Goal: Task Accomplishment & Management: Manage account settings

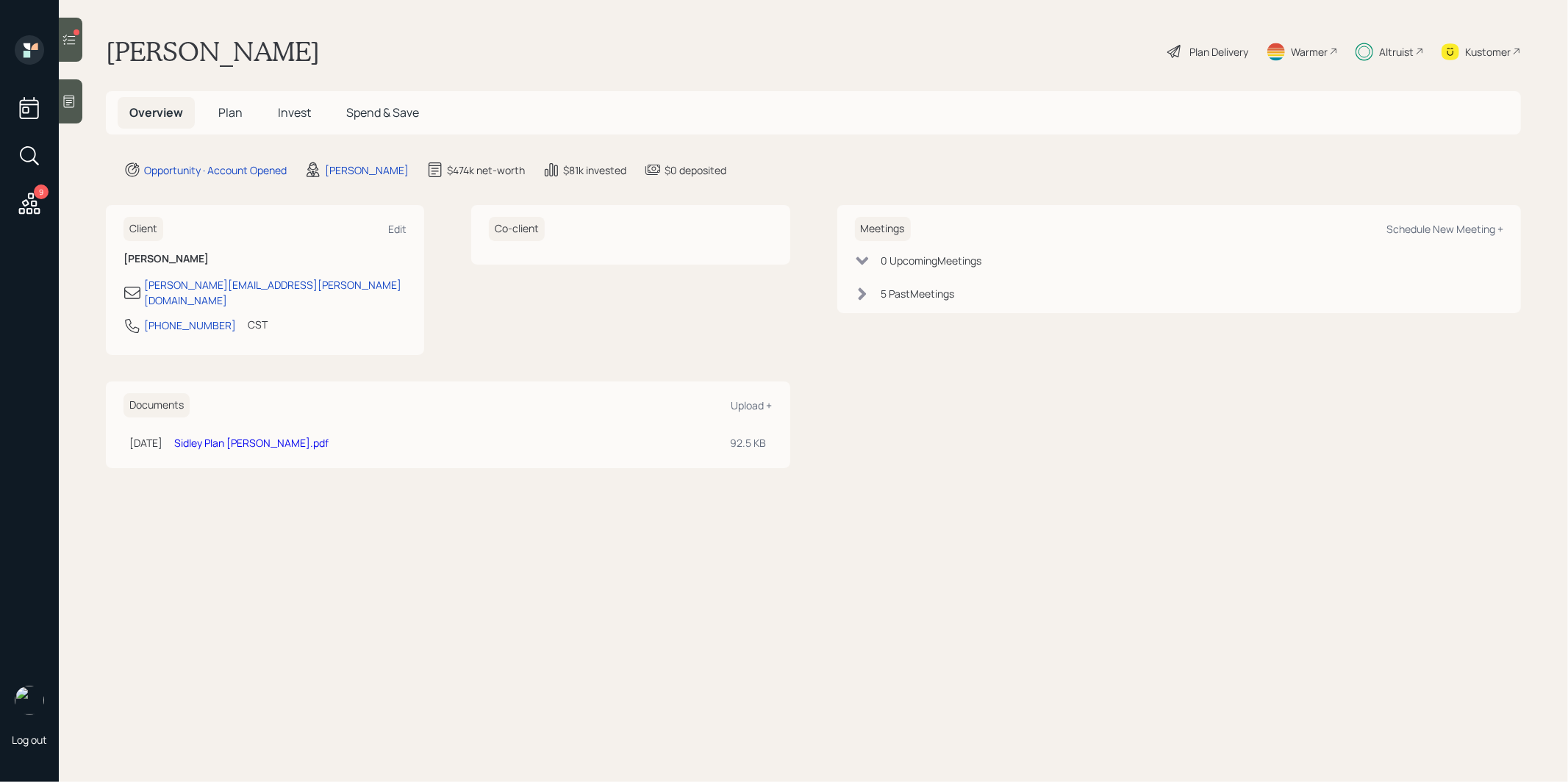
click at [284, 114] on span "Invest" at bounding box center [294, 112] width 33 height 16
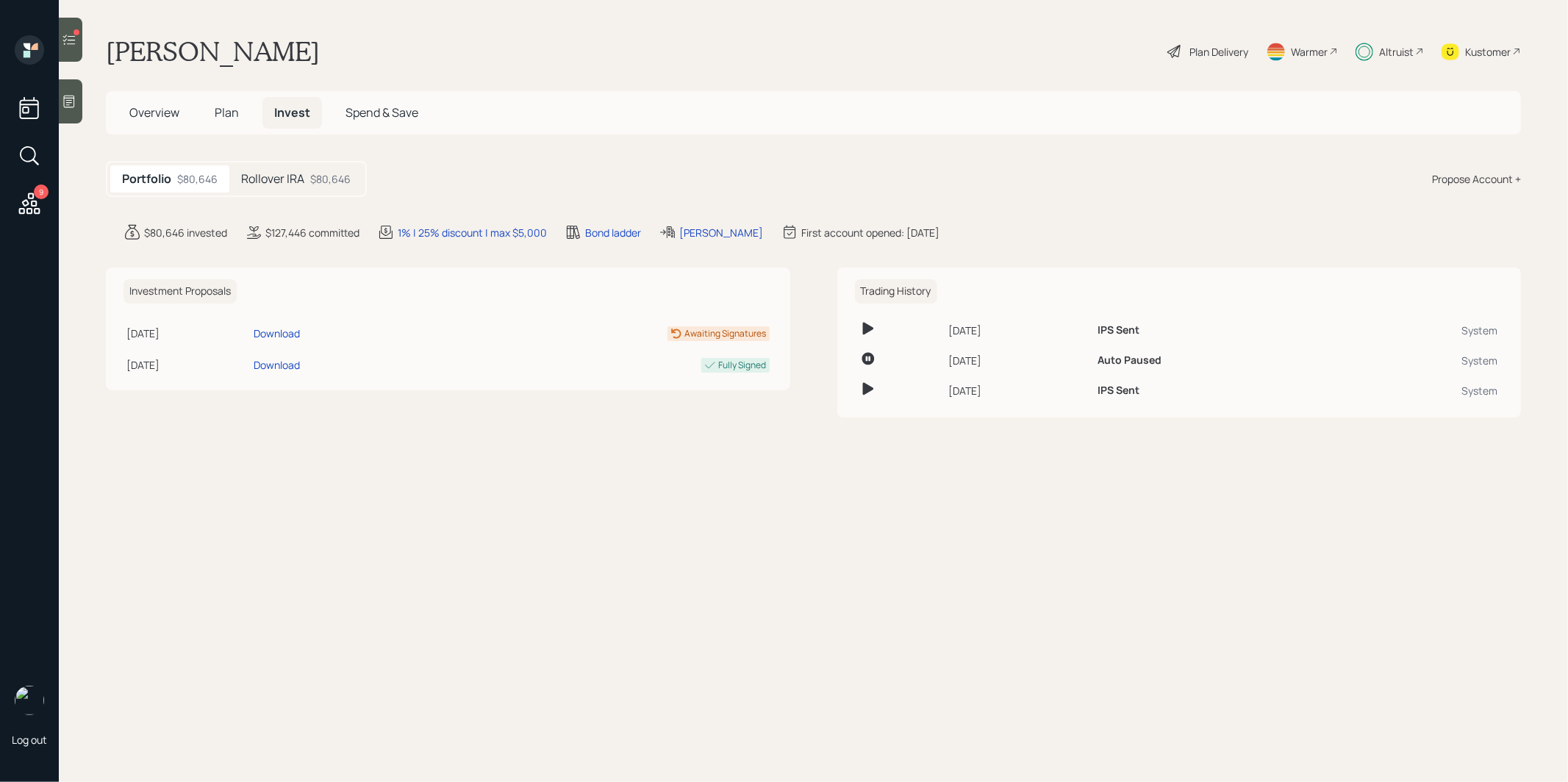
click at [67, 34] on icon at bounding box center [69, 40] width 15 height 15
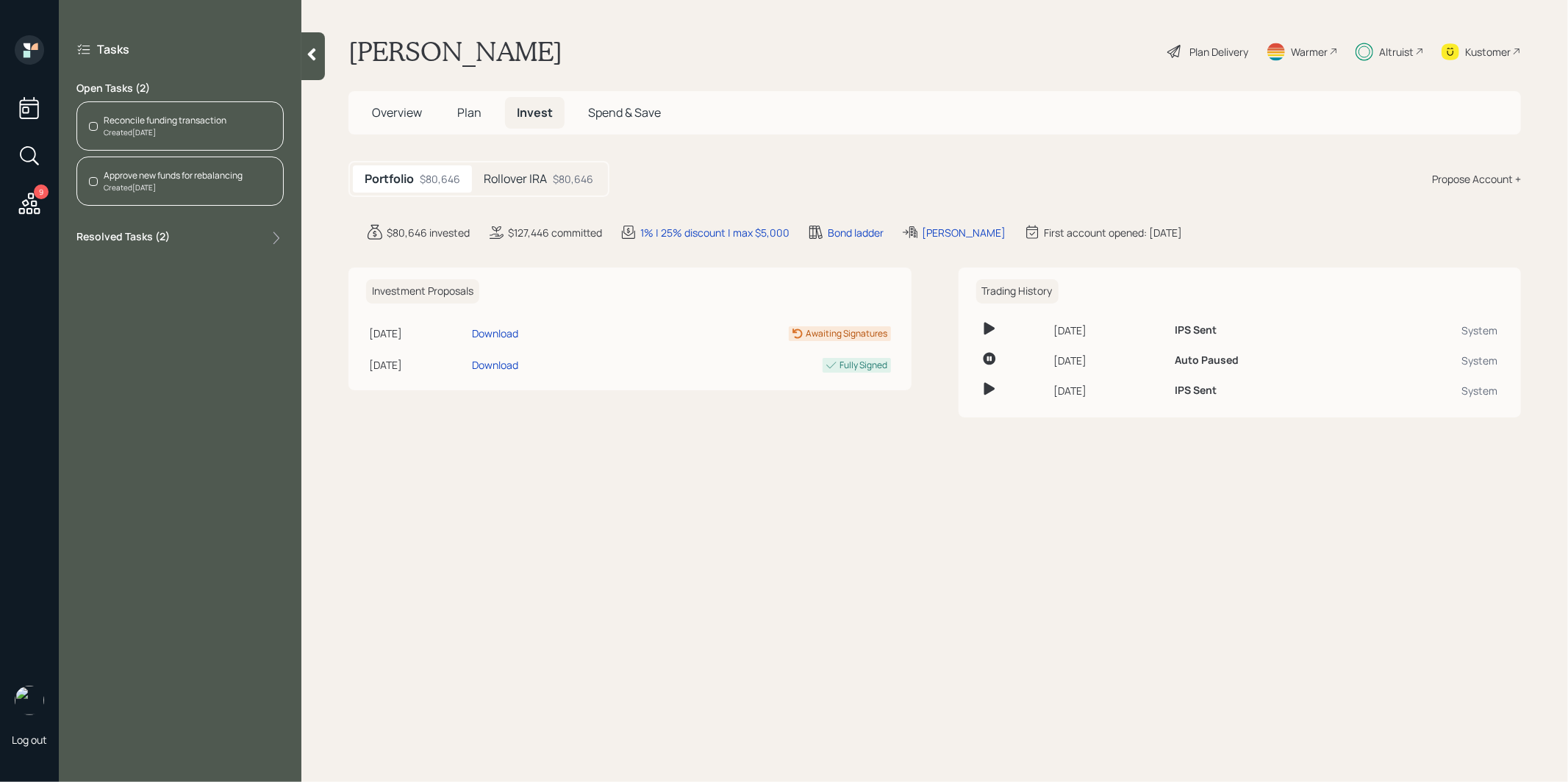
click at [119, 119] on div "Reconcile funding transaction" at bounding box center [164, 120] width 123 height 13
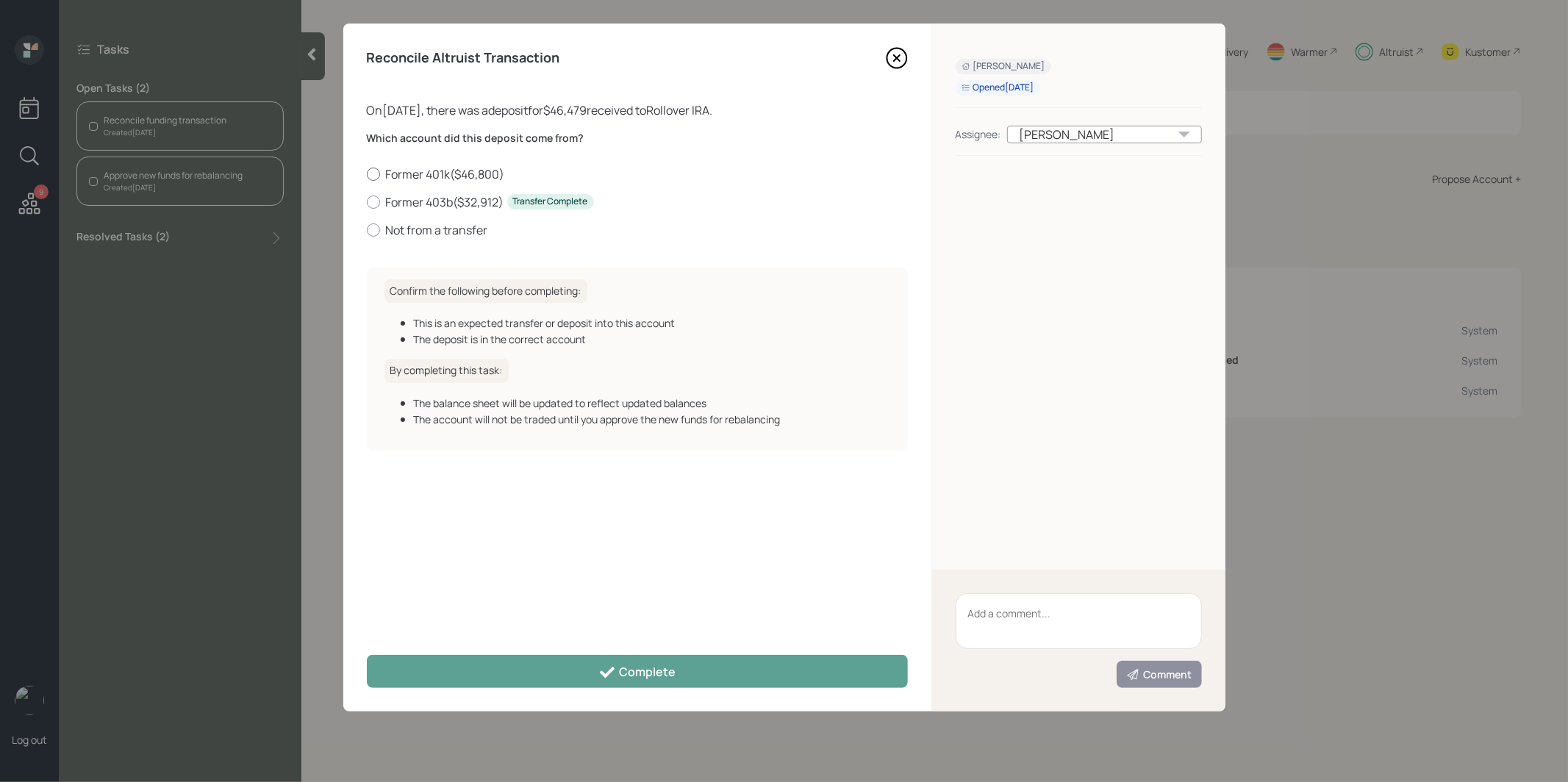
click at [375, 172] on div at bounding box center [373, 174] width 13 height 13
click at [367, 174] on input "Former 401k ( $46,800 )" at bounding box center [366, 174] width 1 height 1
radio input "true"
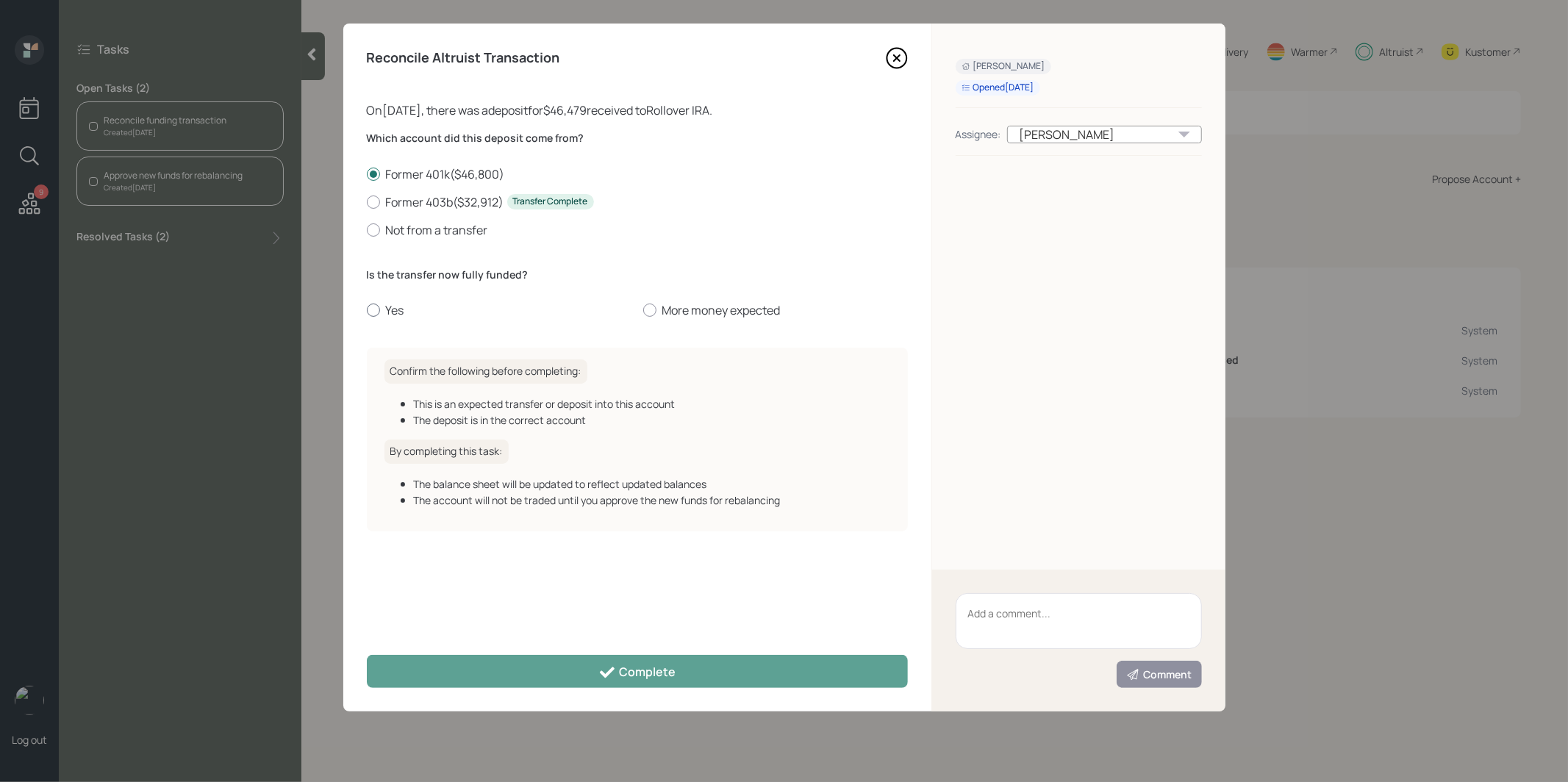
click at [379, 306] on div at bounding box center [373, 310] width 13 height 13
click at [367, 311] on input "Yes" at bounding box center [366, 311] width 1 height 1
radio input "true"
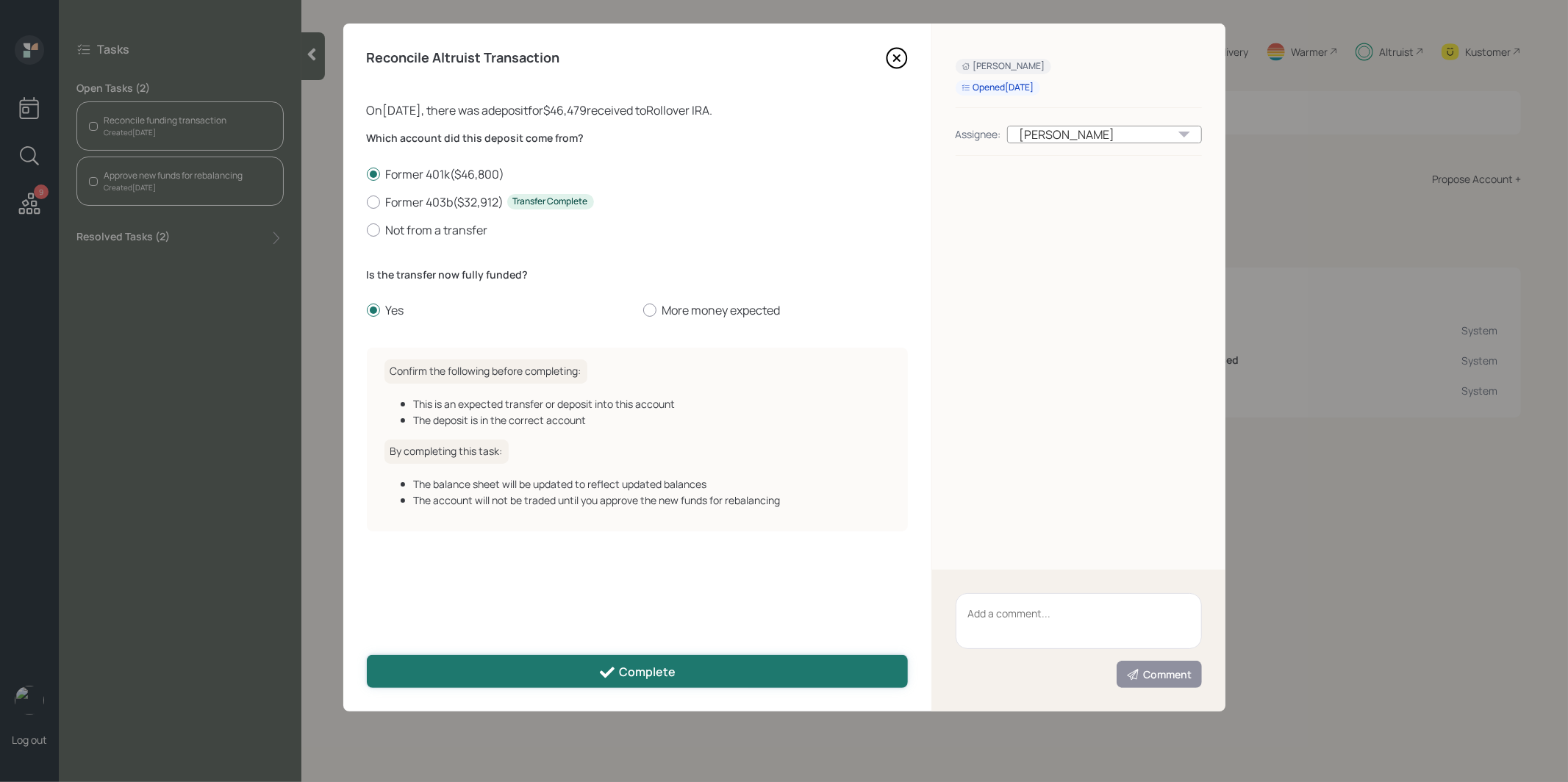
click at [468, 667] on button "Complete" at bounding box center [637, 671] width 541 height 33
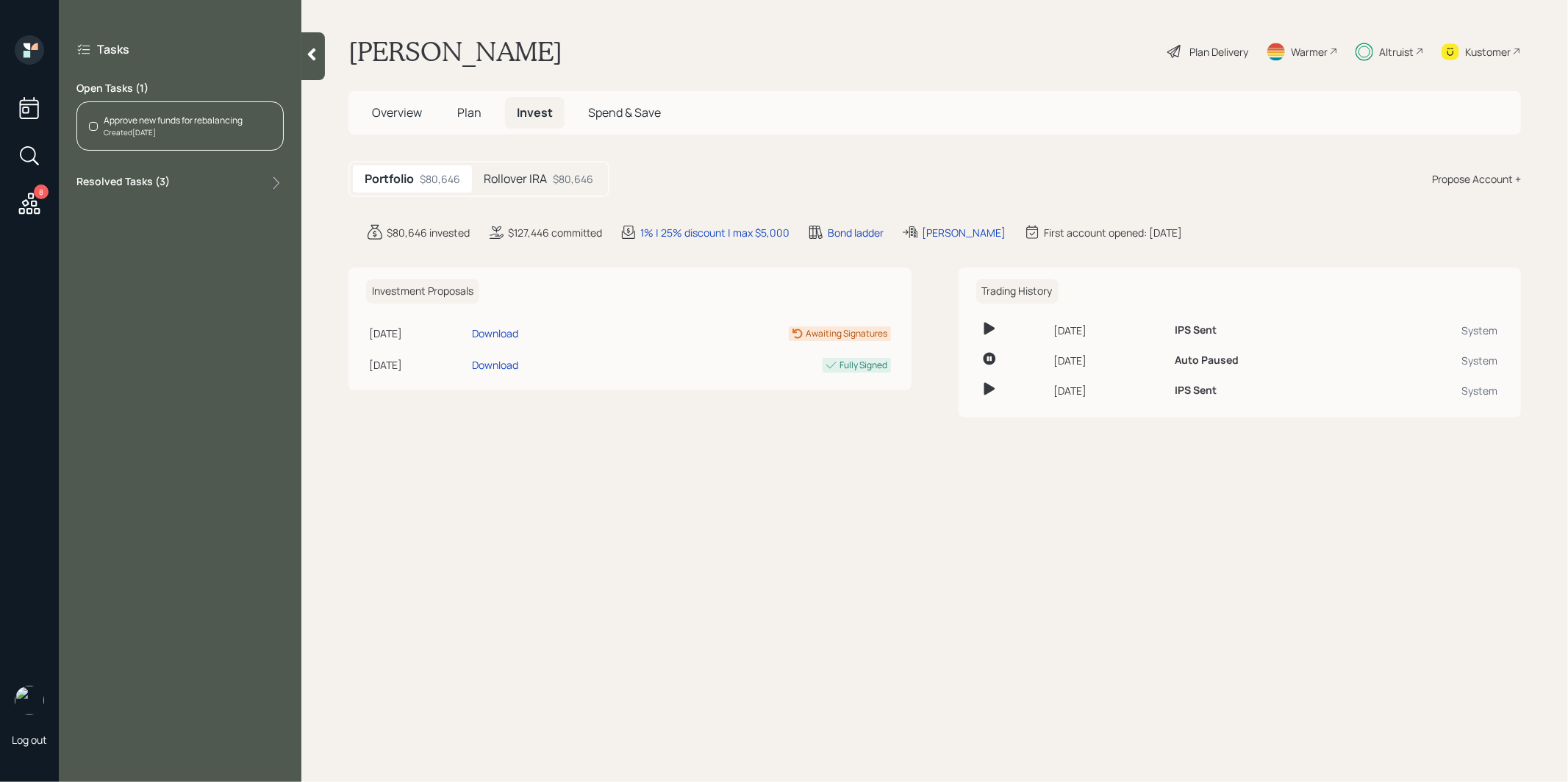
click at [118, 125] on div "Approve new funds for rebalancing" at bounding box center [172, 120] width 139 height 13
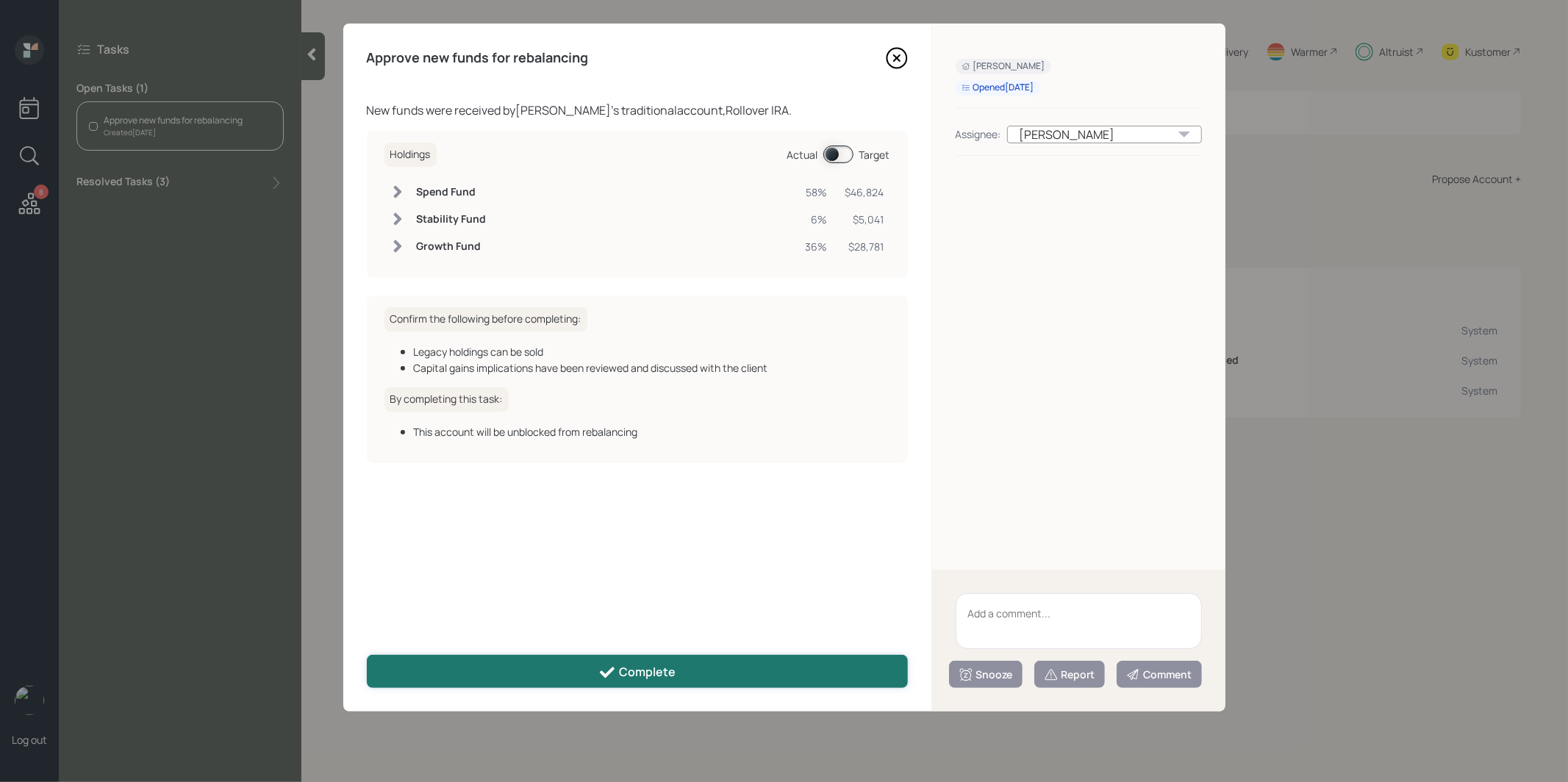
click at [575, 664] on button "Complete" at bounding box center [637, 671] width 541 height 33
